Goal: Information Seeking & Learning: Learn about a topic

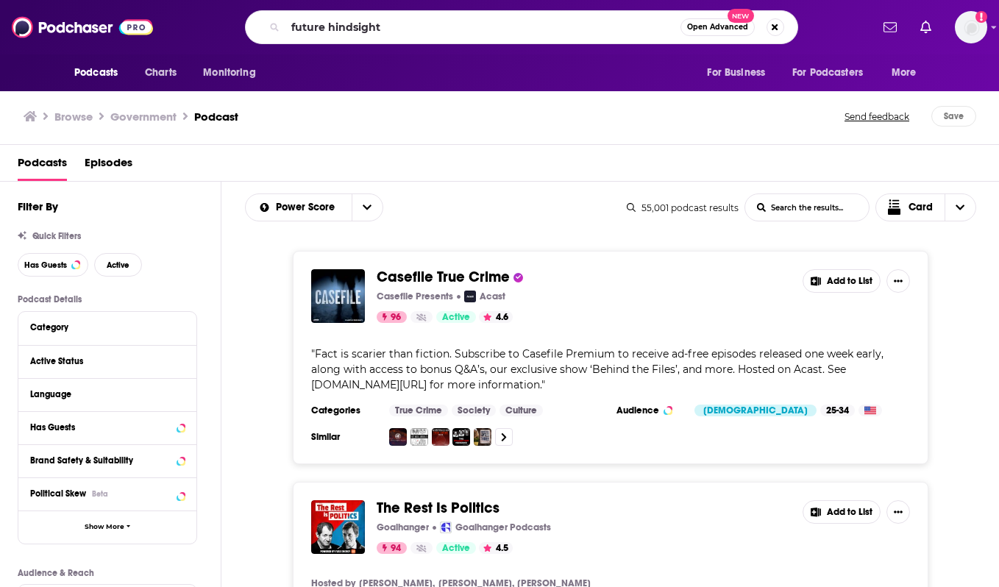
type input "future hindsight"
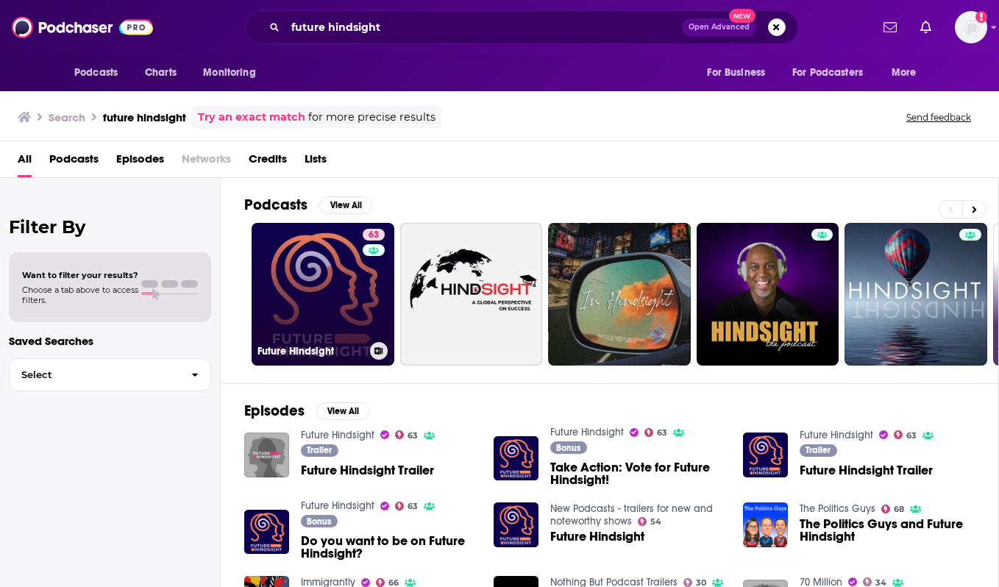
click at [300, 307] on link "63 Future Hindsight" at bounding box center [323, 294] width 143 height 143
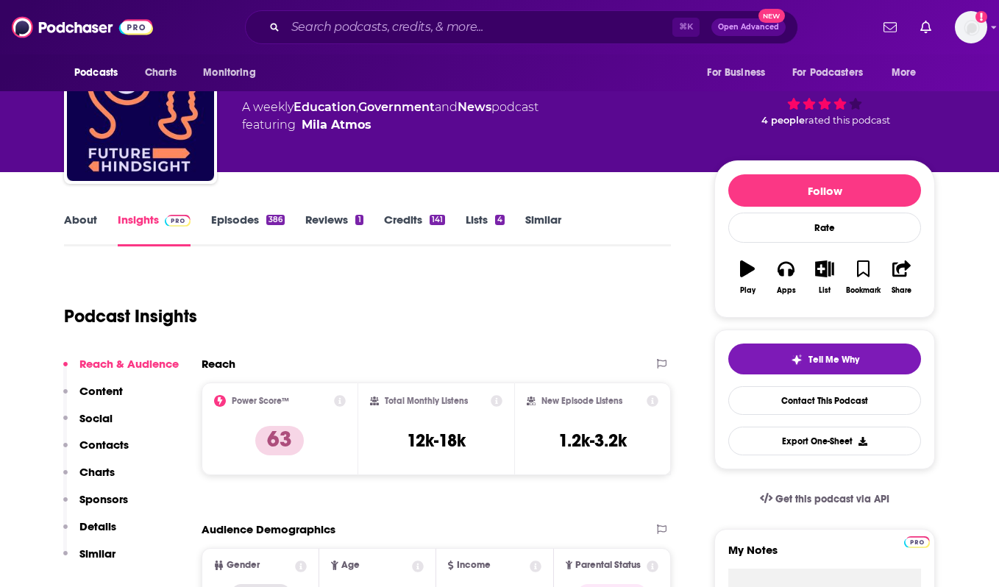
scroll to position [68, 0]
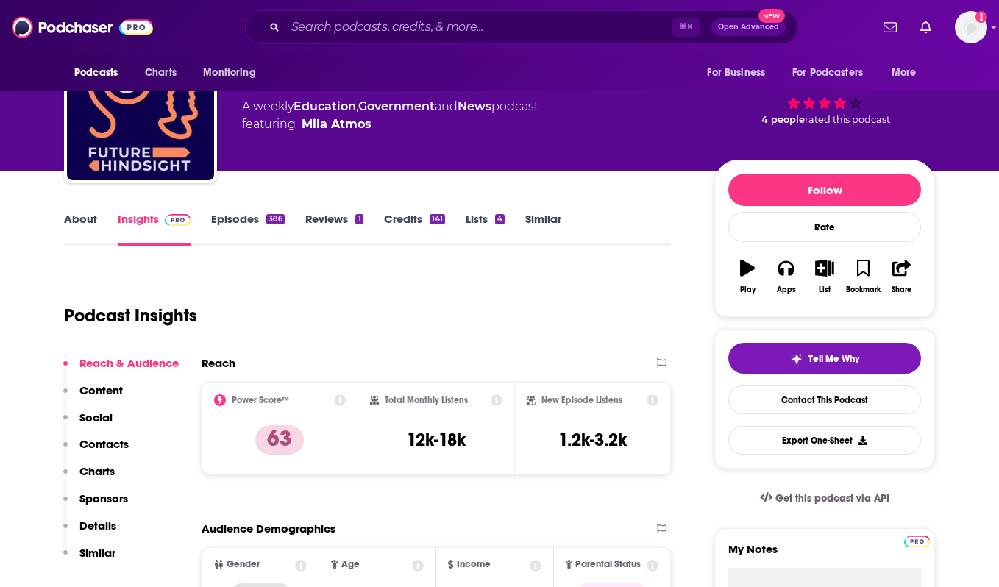
click at [90, 221] on link "About" at bounding box center [80, 229] width 33 height 34
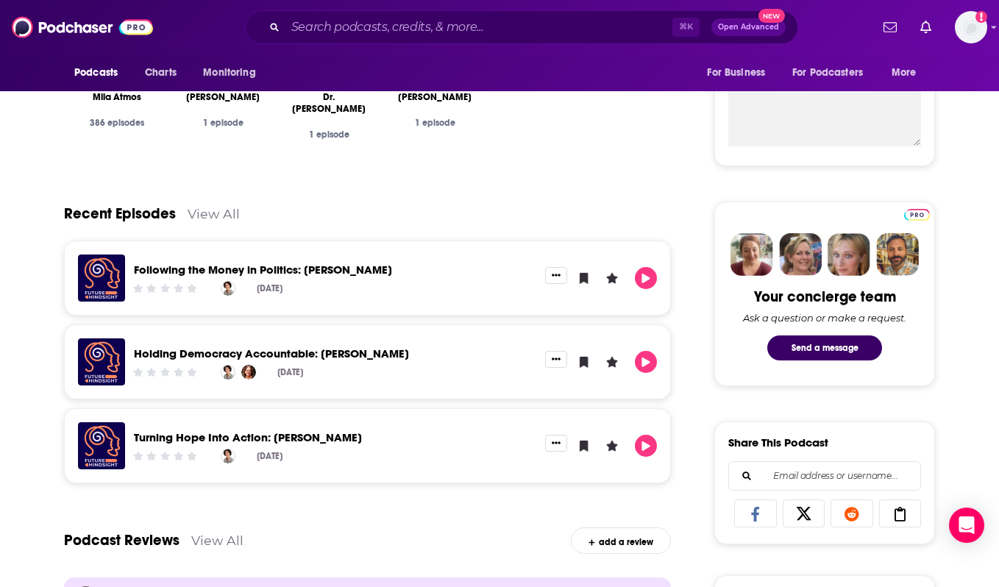
scroll to position [560, 0]
